Goal: Task Accomplishment & Management: Use online tool/utility

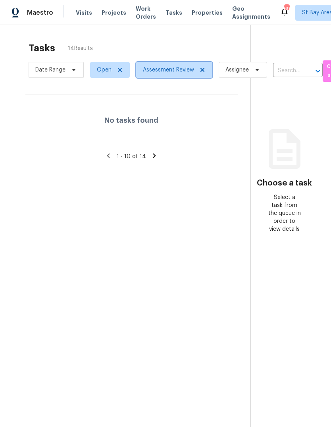
click at [201, 72] on icon at bounding box center [202, 70] width 6 height 6
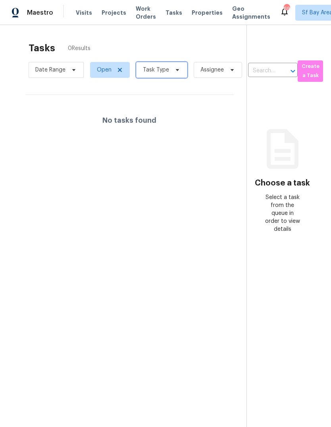
click at [176, 70] on icon at bounding box center [177, 70] width 3 height 2
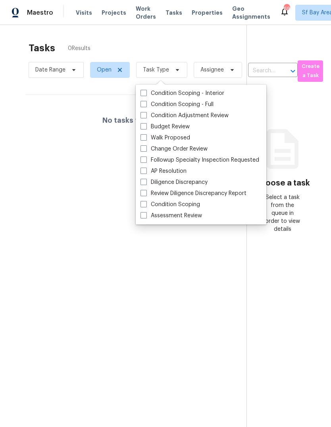
click at [184, 126] on label "Budget Review" at bounding box center [165, 127] width 49 height 8
click at [146, 126] on input "Budget Review" at bounding box center [143, 125] width 5 height 5
checkbox input "true"
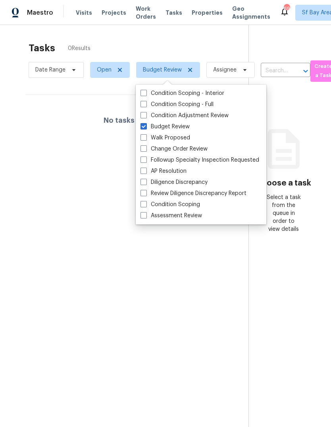
click at [214, 38] on div "Tasks 0 Results" at bounding box center [139, 48] width 220 height 21
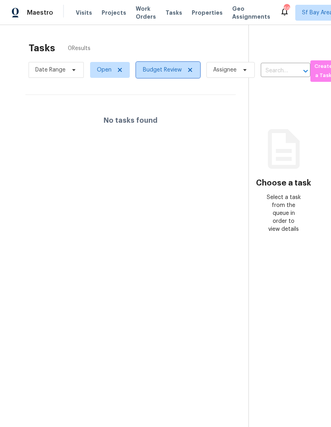
click at [190, 73] on icon at bounding box center [190, 70] width 6 height 6
